Goal: Information Seeking & Learning: Learn about a topic

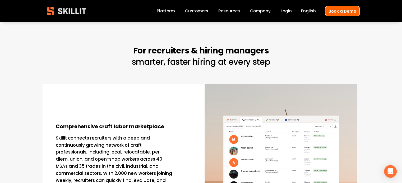
click at [168, 11] on link "Platform" at bounding box center [166, 11] width 18 height 7
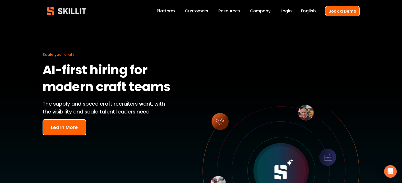
click at [189, 94] on div "Scale your craft AI-first hiring for modern craft teams The supply and speed cr…" at bounding box center [201, 166] width 402 height 288
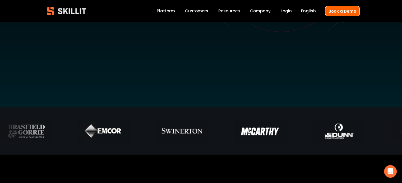
scroll to position [185, 0]
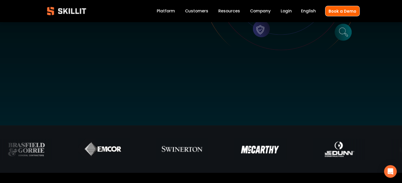
click at [0, 0] on span "Pricing" at bounding box center [0, 0] width 0 height 0
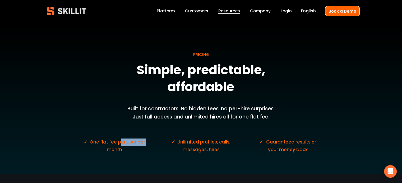
drag, startPoint x: 121, startPoint y: 143, endPoint x: 145, endPoint y: 143, distance: 23.5
click at [145, 143] on span "One flat fee per user per month" at bounding box center [118, 146] width 57 height 14
click at [148, 148] on div "PRICING Simple, predictable, affordable Built for contractors. No hidden fees, …" at bounding box center [201, 98] width 402 height 153
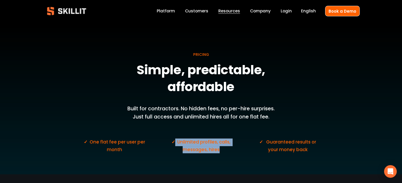
drag, startPoint x: 228, startPoint y: 150, endPoint x: 173, endPoint y: 143, distance: 55.4
click at [173, 143] on p "✓ Unlimited profiles, calls, messages, hires" at bounding box center [200, 146] width 77 height 15
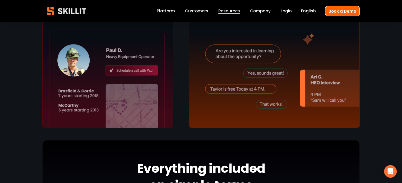
scroll to position [396, 0]
